Goal: Check status: Check status

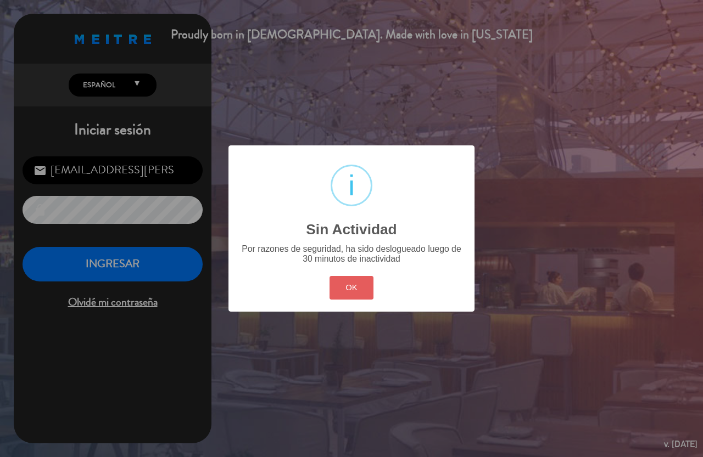
click at [358, 295] on button "OK" at bounding box center [351, 288] width 44 height 24
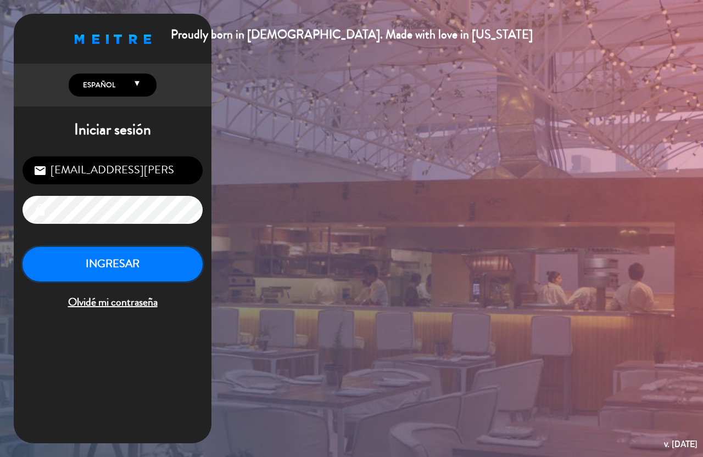
click at [63, 266] on button "INGRESAR" at bounding box center [113, 264] width 180 height 35
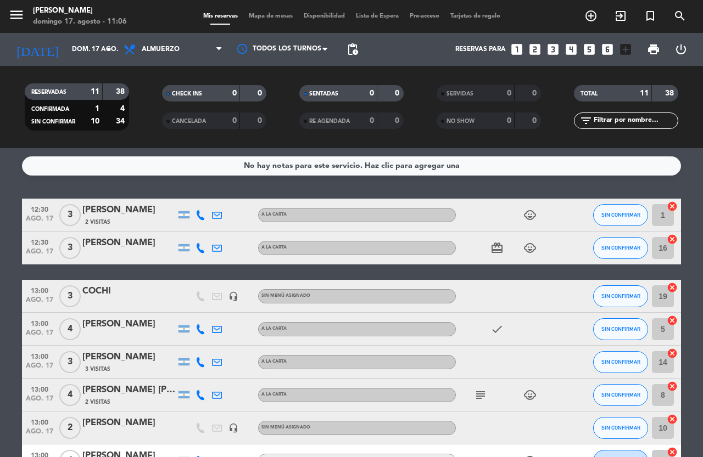
click at [529, 220] on icon "child_care" at bounding box center [529, 215] width 13 height 13
click at [529, 255] on div "card_giftcard child_care" at bounding box center [505, 248] width 99 height 32
click at [532, 251] on icon "child_care" at bounding box center [529, 248] width 13 height 13
click at [527, 395] on icon "child_care" at bounding box center [529, 395] width 13 height 13
click at [478, 394] on icon "subject" at bounding box center [480, 395] width 13 height 13
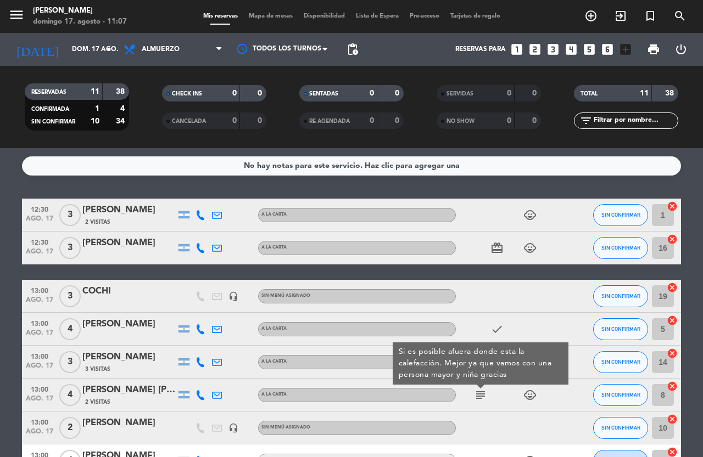
scroll to position [110, 0]
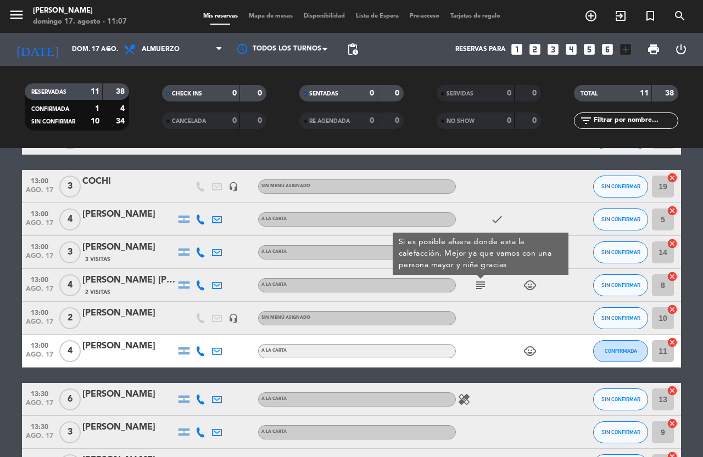
click at [528, 345] on icon "child_care" at bounding box center [529, 351] width 13 height 13
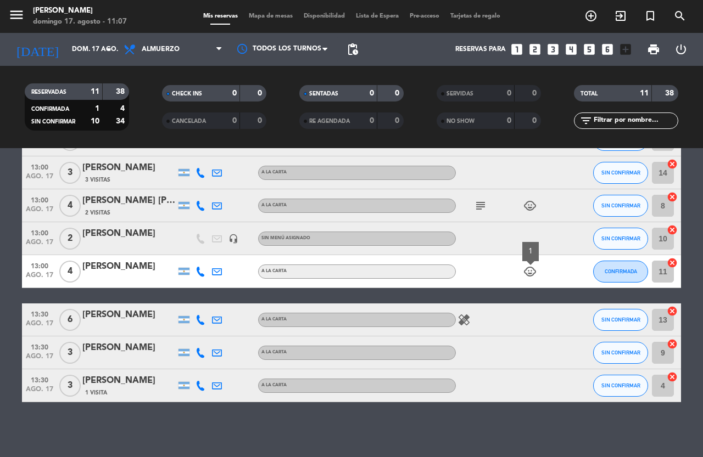
scroll to position [0, 0]
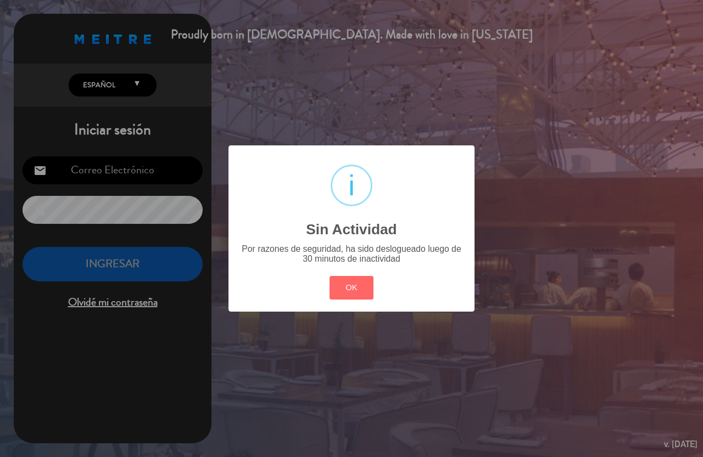
type input "[EMAIL_ADDRESS][PERSON_NAME][DOMAIN_NAME]"
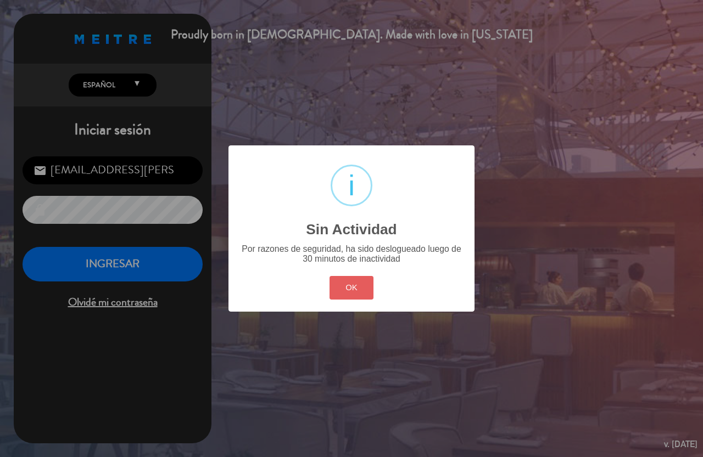
click at [344, 288] on button "OK" at bounding box center [351, 288] width 44 height 24
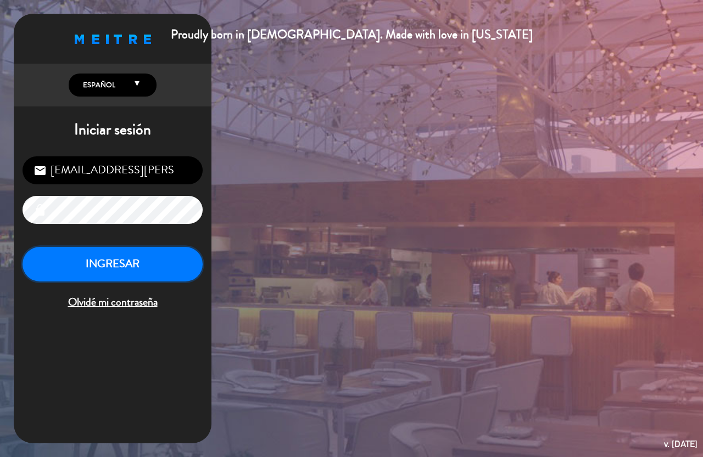
click at [45, 266] on button "INGRESAR" at bounding box center [113, 264] width 180 height 35
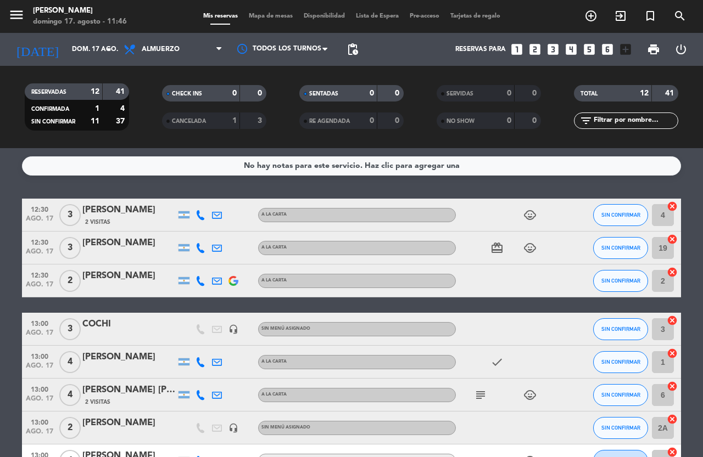
drag, startPoint x: 479, startPoint y: 254, endPoint x: 490, endPoint y: 249, distance: 11.5
click at [482, 253] on div "card_giftcard child_care" at bounding box center [505, 248] width 99 height 32
click at [496, 245] on icon "card_giftcard" at bounding box center [496, 248] width 13 height 13
click at [527, 243] on icon "child_care" at bounding box center [529, 248] width 13 height 13
click at [527, 219] on div "1" at bounding box center [530, 228] width 16 height 19
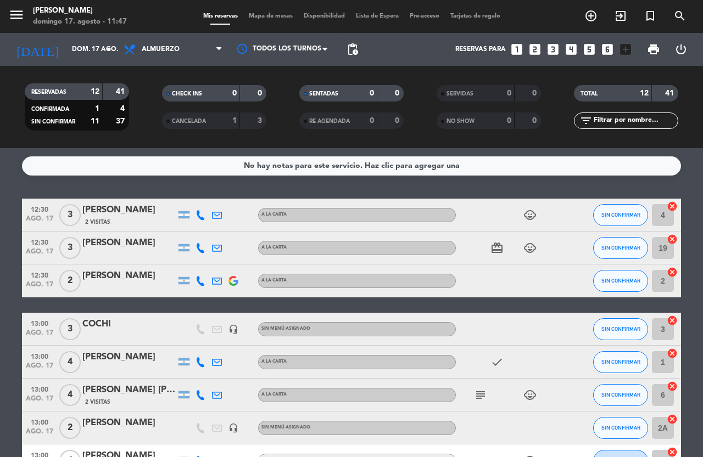
click at [533, 216] on icon "child_care" at bounding box center [529, 215] width 13 height 13
click at [496, 362] on icon "check" at bounding box center [496, 362] width 13 height 13
click at [480, 396] on icon "subject" at bounding box center [480, 395] width 13 height 13
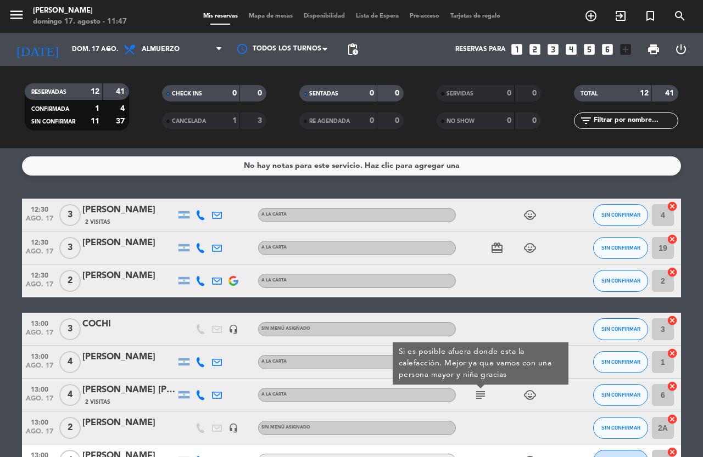
click at [525, 397] on icon "child_care" at bounding box center [529, 395] width 13 height 13
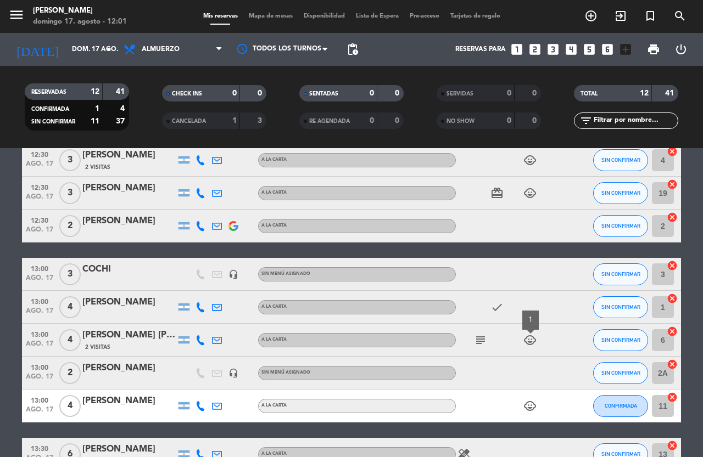
scroll to position [110, 0]
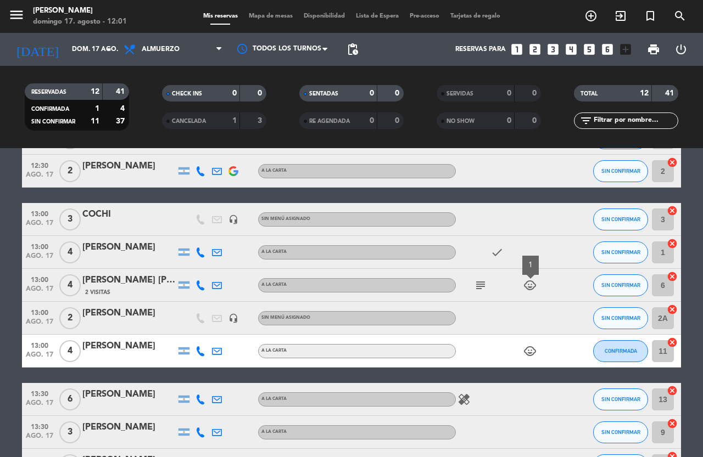
click at [116, 348] on div "[PERSON_NAME]" at bounding box center [128, 346] width 93 height 14
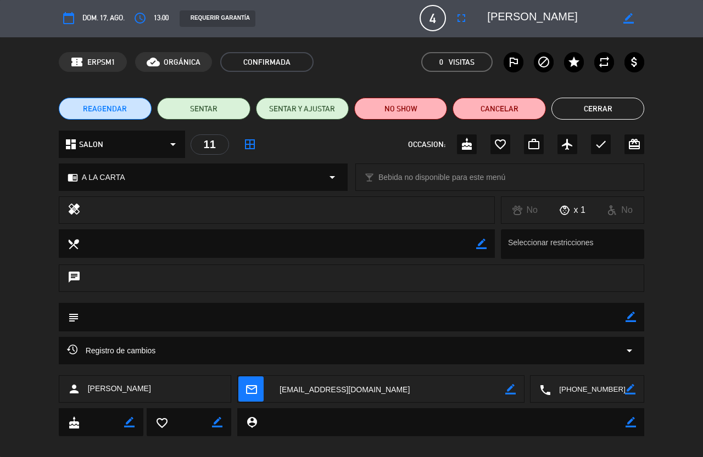
scroll to position [0, 0]
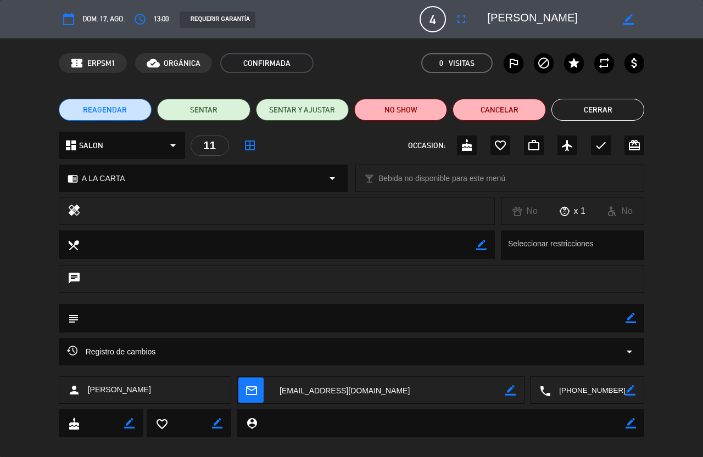
type input "[EMAIL_ADDRESS][PERSON_NAME][DOMAIN_NAME]"
click at [592, 113] on button "Cerrar" at bounding box center [597, 110] width 93 height 22
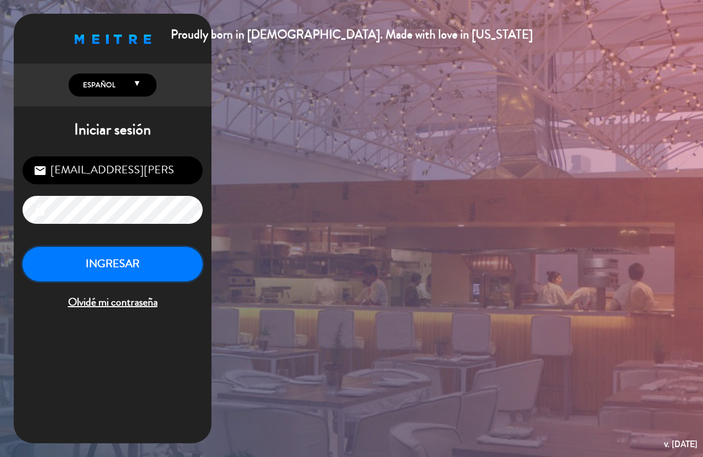
drag, startPoint x: 144, startPoint y: 263, endPoint x: 113, endPoint y: 262, distance: 31.3
click at [138, 265] on button "INGRESAR" at bounding box center [113, 264] width 180 height 35
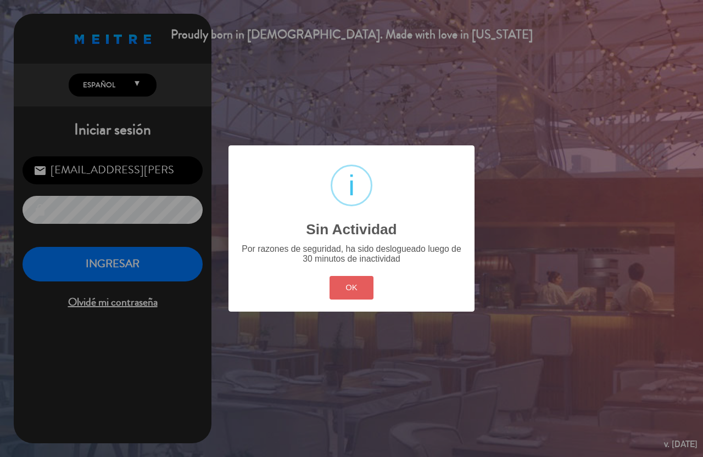
click at [363, 297] on button "OK" at bounding box center [351, 288] width 44 height 24
